Goal: Task Accomplishment & Management: Use online tool/utility

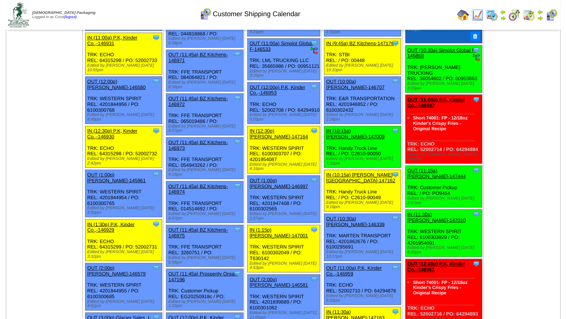
scroll to position [292, 0]
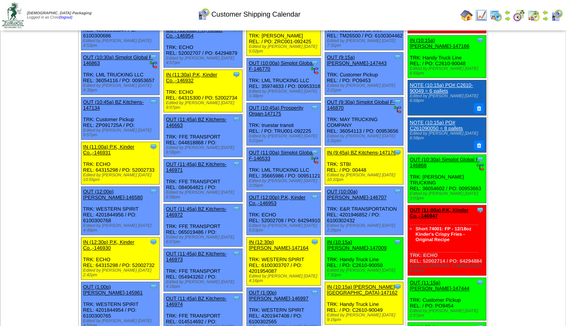
click at [448, 157] on link "OUT (10:30a) Simplot Global F-146868" at bounding box center [445, 163] width 71 height 12
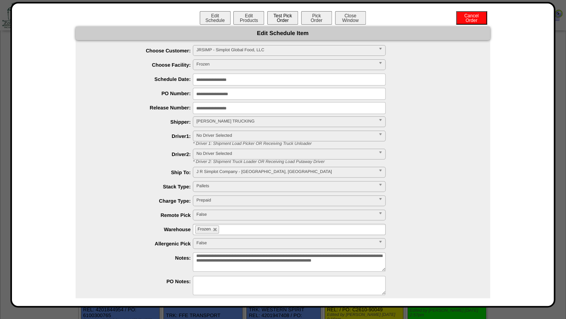
click at [281, 19] on button "Test Pick Order" at bounding box center [282, 17] width 31 height 13
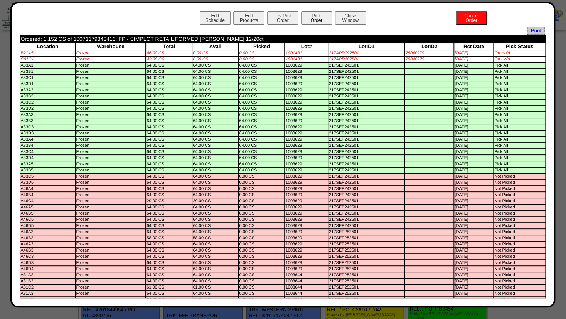
click at [310, 21] on button "Pick Order" at bounding box center [316, 17] width 31 height 13
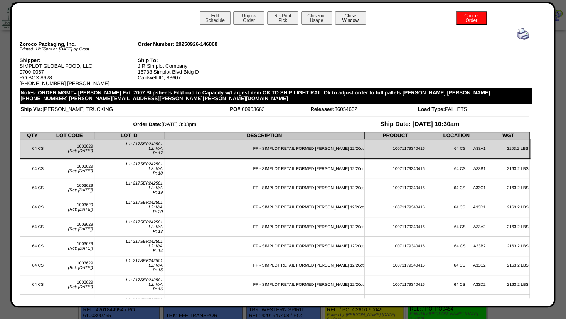
click at [344, 20] on button "Close Window" at bounding box center [350, 17] width 31 height 13
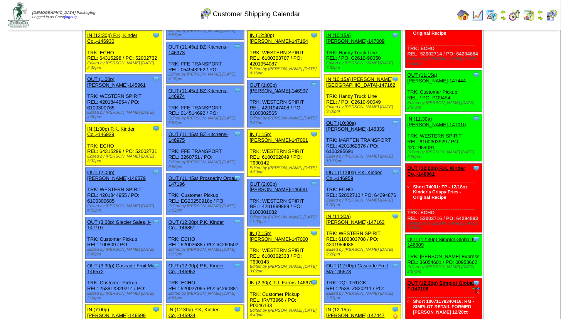
scroll to position [500, 0]
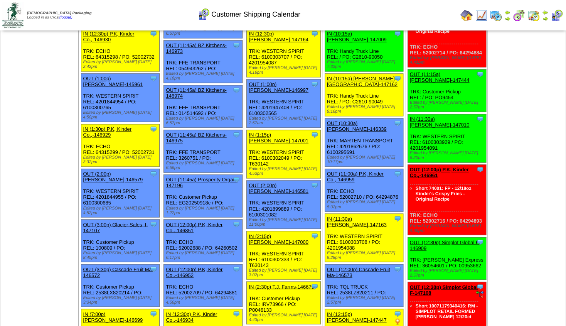
click at [445, 239] on link "OUT (12:30p) Simplot Global F-146909" at bounding box center [445, 245] width 71 height 12
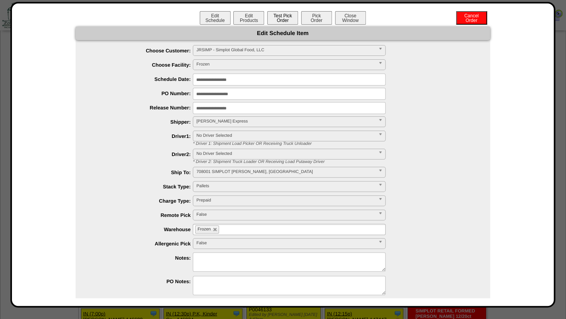
click at [275, 17] on button "Test Pick Order" at bounding box center [282, 17] width 31 height 13
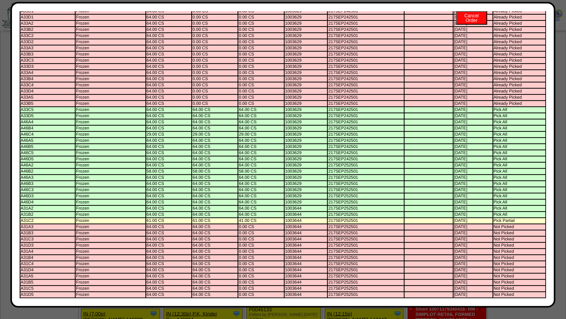
scroll to position [0, 0]
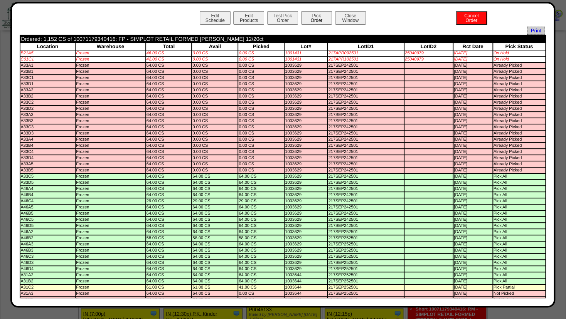
click at [311, 19] on button "Pick Order" at bounding box center [316, 17] width 31 height 13
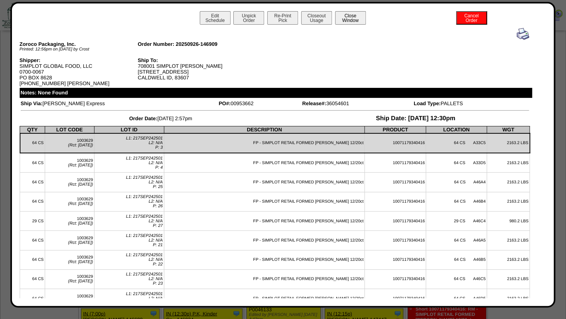
click at [357, 20] on button "Close Window" at bounding box center [350, 17] width 31 height 13
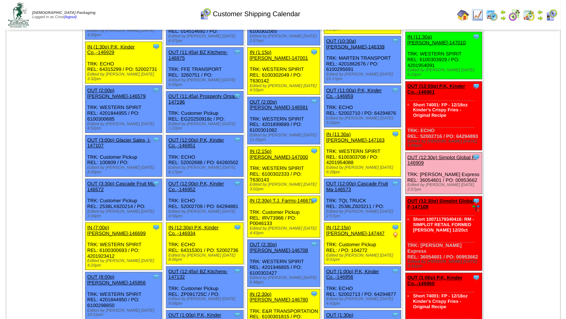
scroll to position [583, 0]
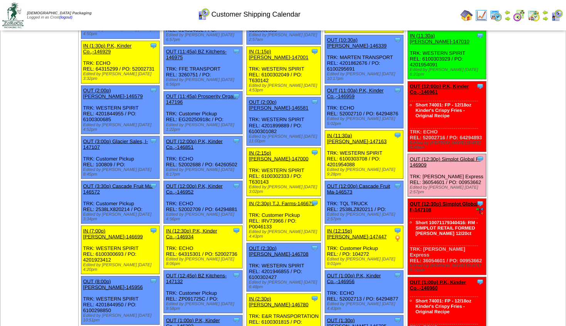
click at [443, 201] on link "OUT (12:30p) Simplot Global F-147108" at bounding box center [444, 207] width 68 height 12
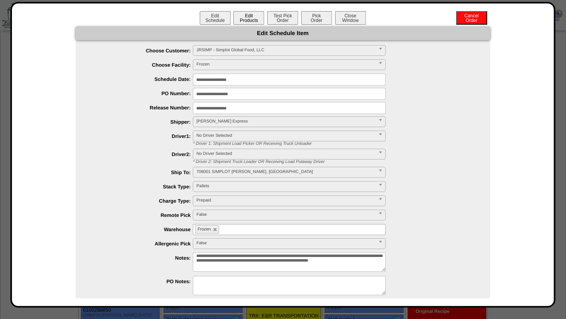
click at [244, 20] on button "Edit Products" at bounding box center [248, 17] width 31 height 13
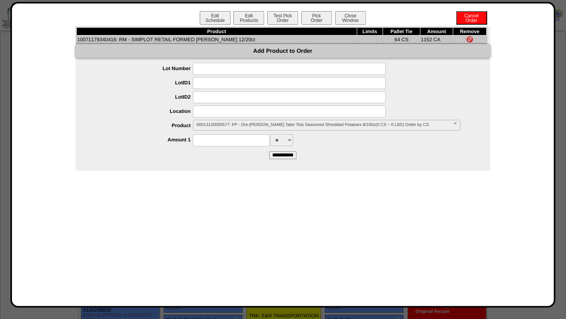
click at [218, 125] on span "00013120000577: FP - Ore-[PERSON_NAME] Tater Tots Seasoned Shredded Potatoes 8/…" at bounding box center [322, 124] width 253 height 9
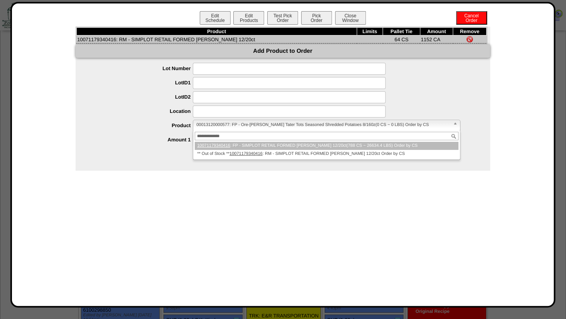
type input "**********"
click at [220, 145] on em "10071179340416" at bounding box center [213, 145] width 33 height 5
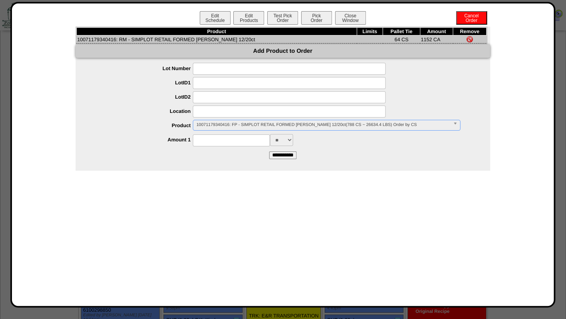
click at [219, 147] on input at bounding box center [231, 141] width 77 height 12
type input "****"
click at [317, 146] on div "**** **" at bounding box center [290, 140] width 399 height 12
click at [283, 154] on input "**********" at bounding box center [282, 156] width 27 height 8
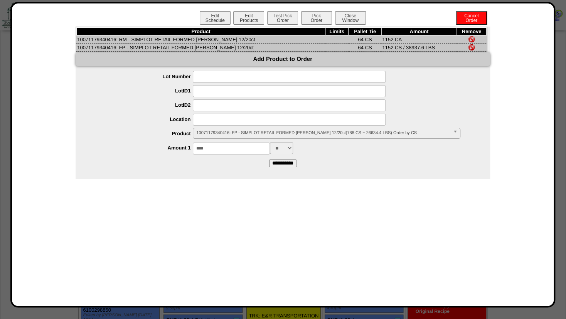
click at [470, 38] on img at bounding box center [472, 39] width 6 height 6
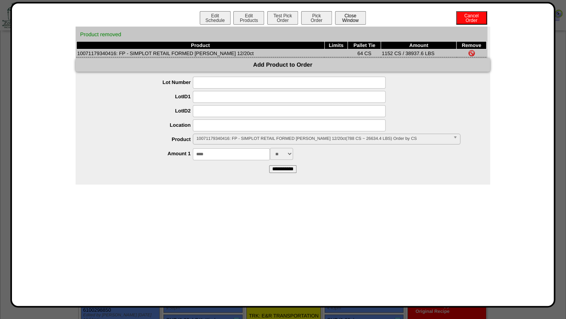
click at [353, 17] on button "Close Window" at bounding box center [350, 17] width 31 height 13
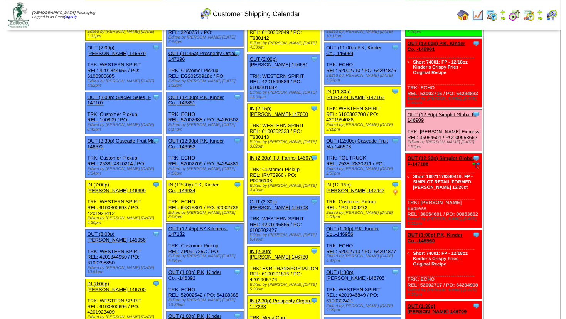
scroll to position [583, 0]
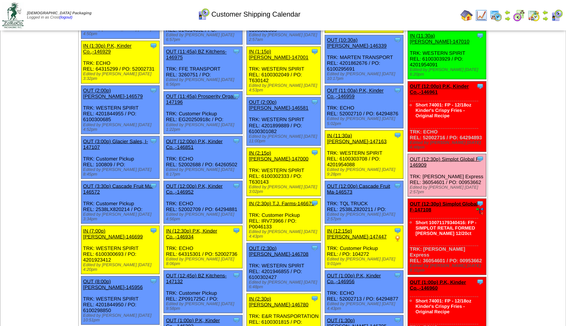
click at [450, 201] on link "OUT (12:30p) Simplot Global F-147108" at bounding box center [444, 207] width 68 height 12
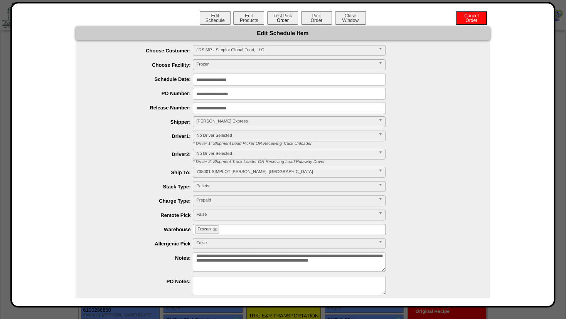
click at [283, 20] on button "Test Pick Order" at bounding box center [282, 17] width 31 height 13
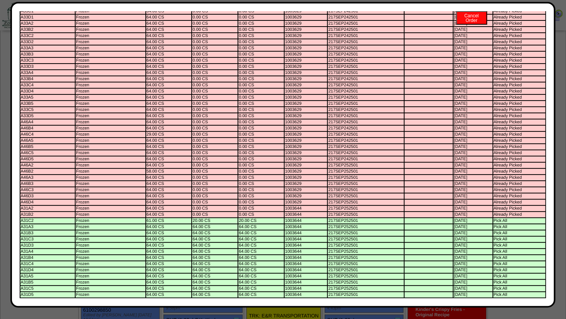
scroll to position [0, 0]
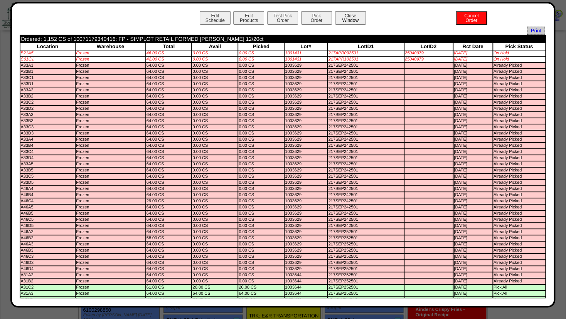
click at [350, 18] on button "Close Window" at bounding box center [350, 17] width 31 height 13
